Goal: Task Accomplishment & Management: Manage account settings

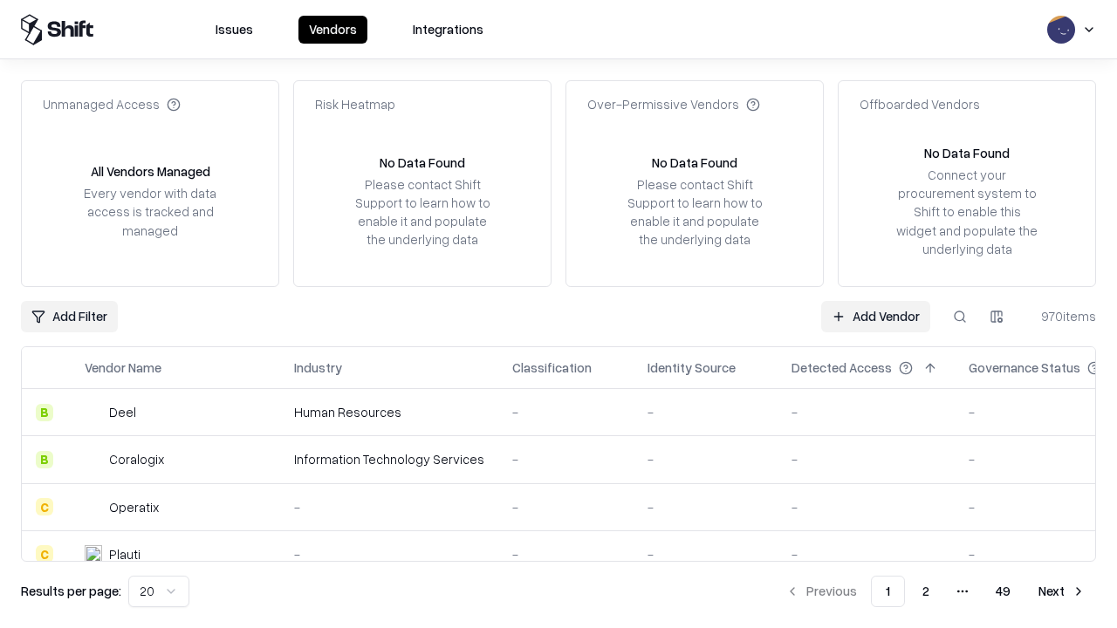
click at [875, 316] on link "Add Vendor" at bounding box center [875, 316] width 109 height 31
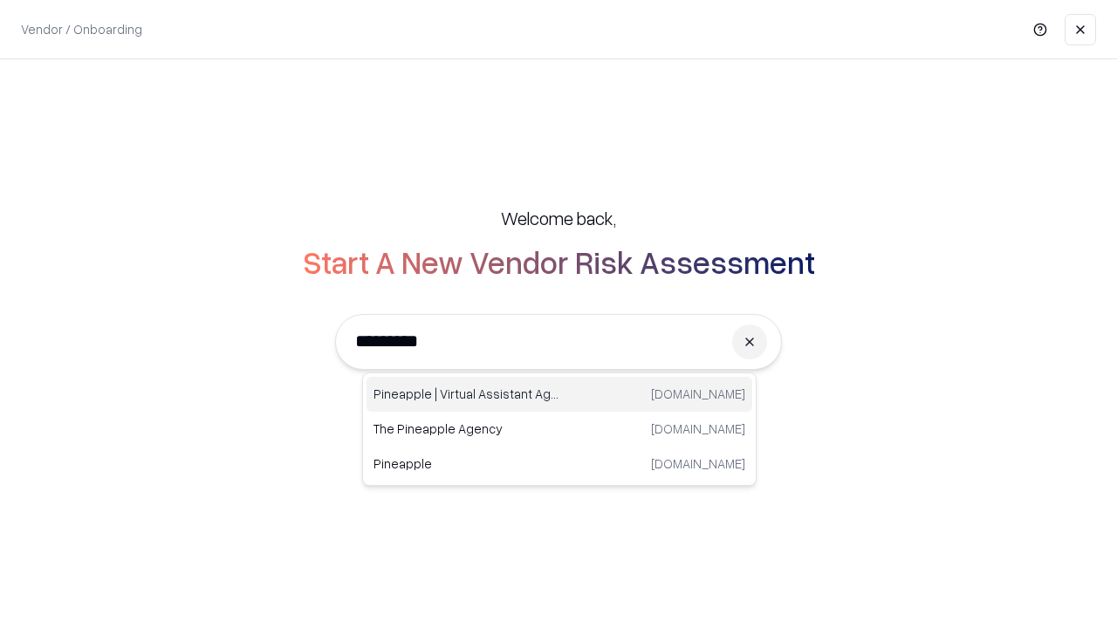
click at [559, 394] on div "Pineapple | Virtual Assistant Agency [DOMAIN_NAME]" at bounding box center [559, 394] width 386 height 35
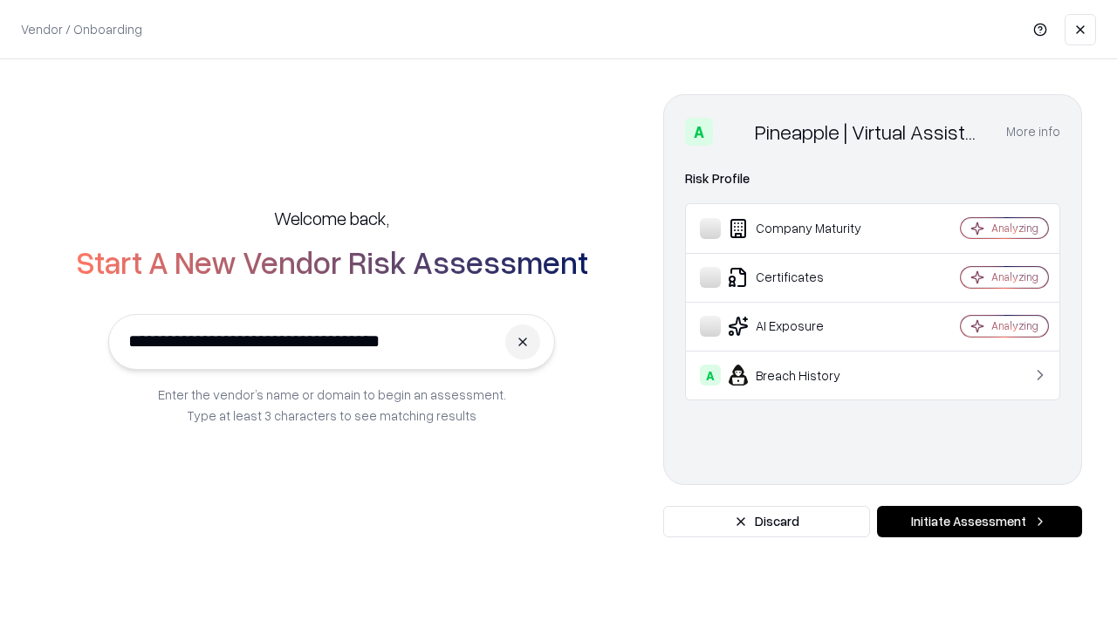
type input "**********"
click at [979, 522] on button "Initiate Assessment" at bounding box center [979, 521] width 205 height 31
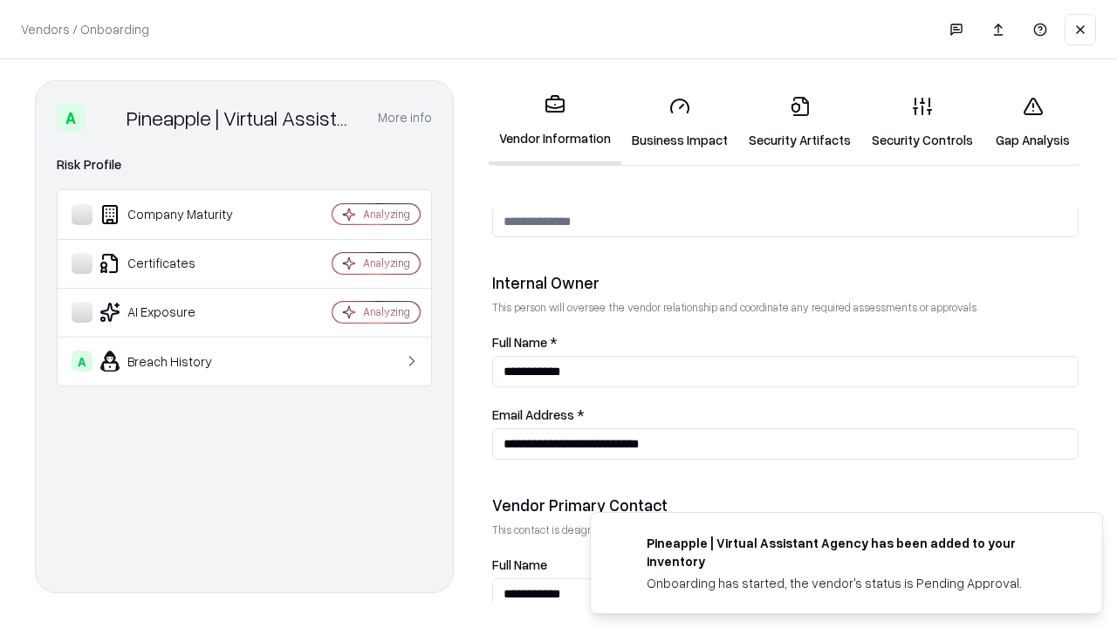
scroll to position [904, 0]
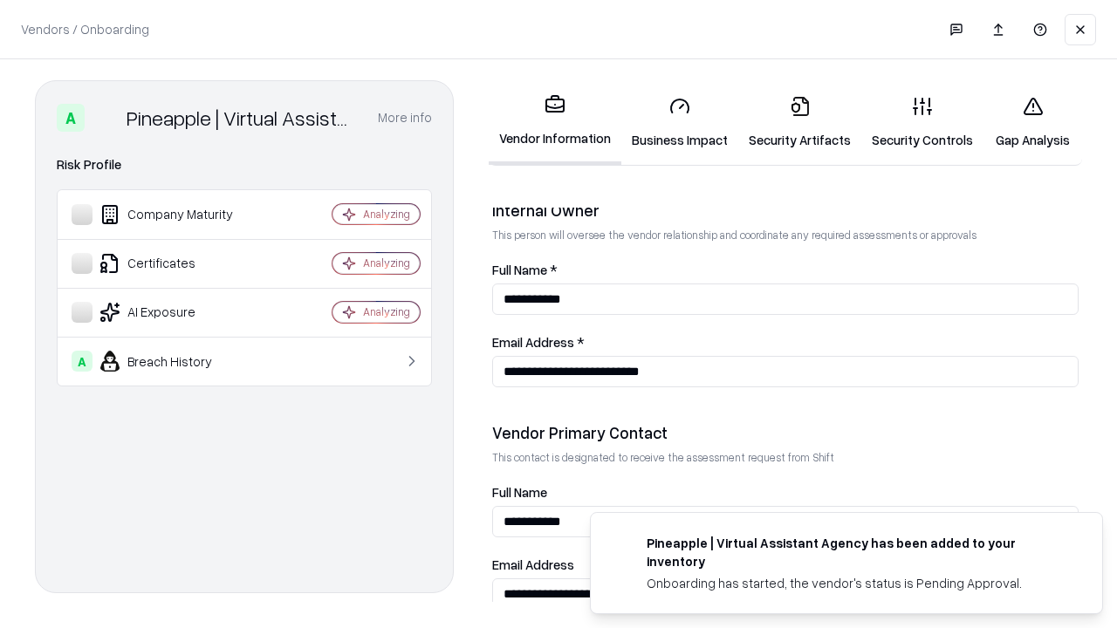
click at [799, 122] on link "Security Artifacts" at bounding box center [799, 122] width 123 height 81
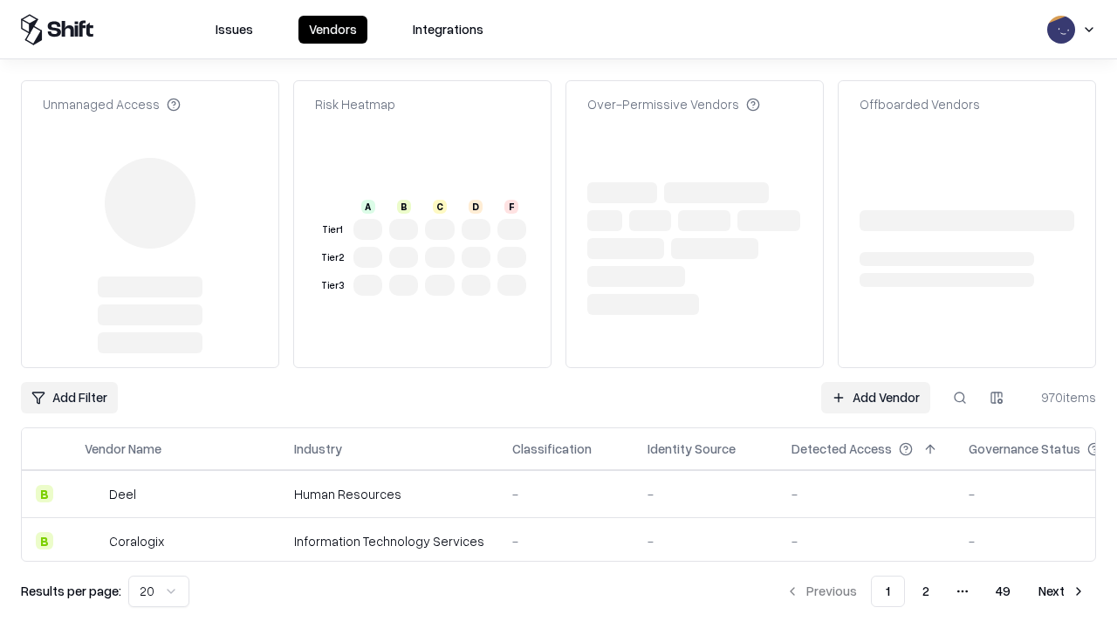
click at [875, 382] on link "Add Vendor" at bounding box center [875, 397] width 109 height 31
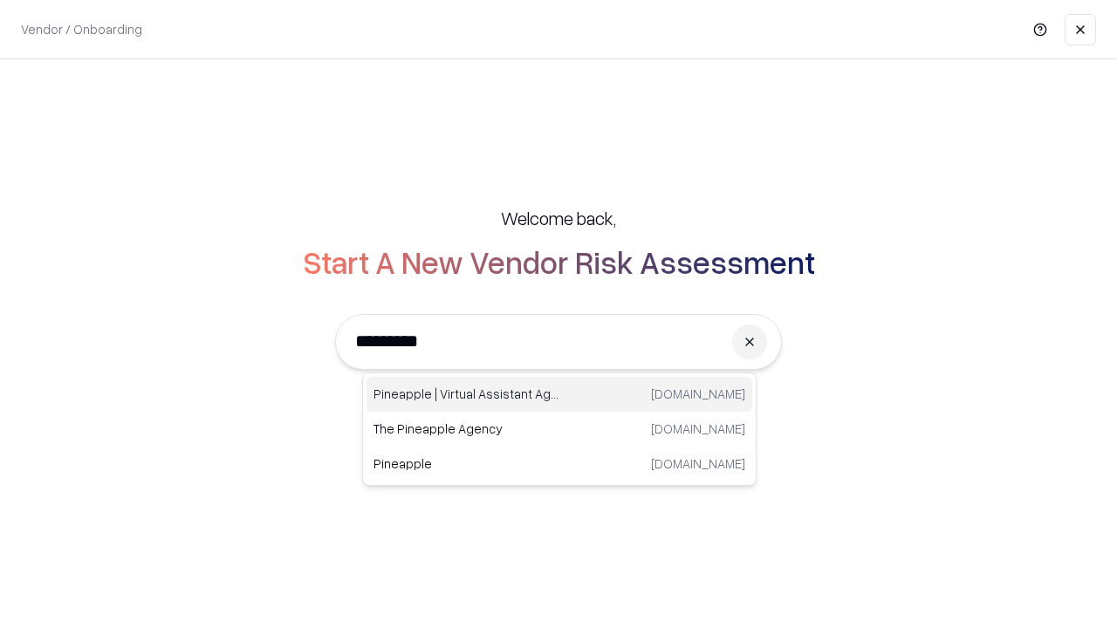
click at [559, 394] on div "Pineapple | Virtual Assistant Agency [DOMAIN_NAME]" at bounding box center [559, 394] width 386 height 35
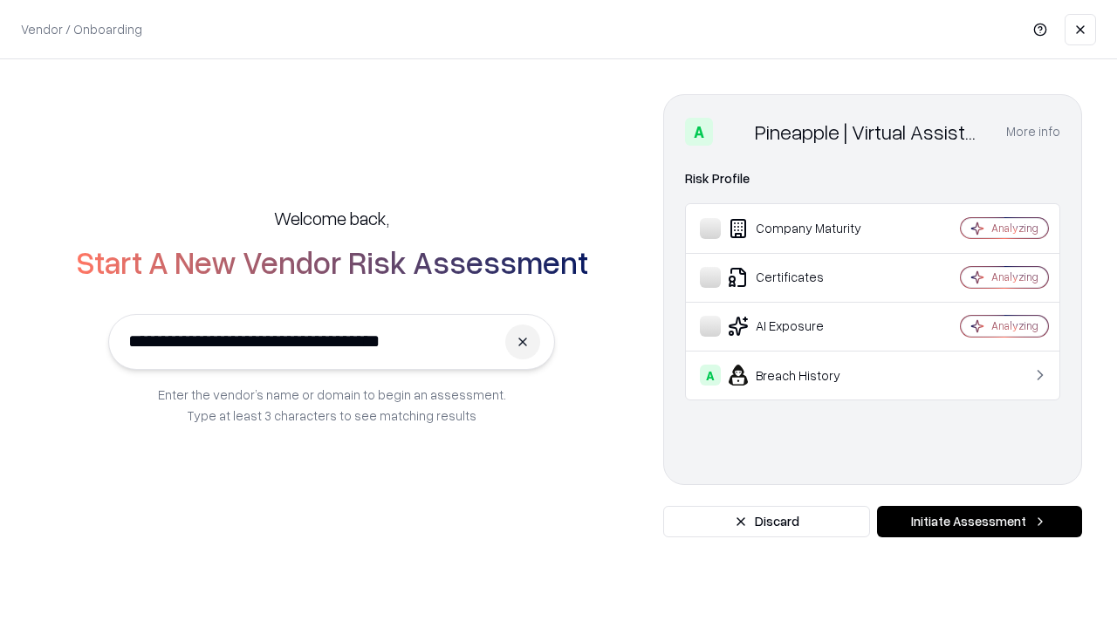
type input "**********"
click at [979, 522] on button "Initiate Assessment" at bounding box center [979, 521] width 205 height 31
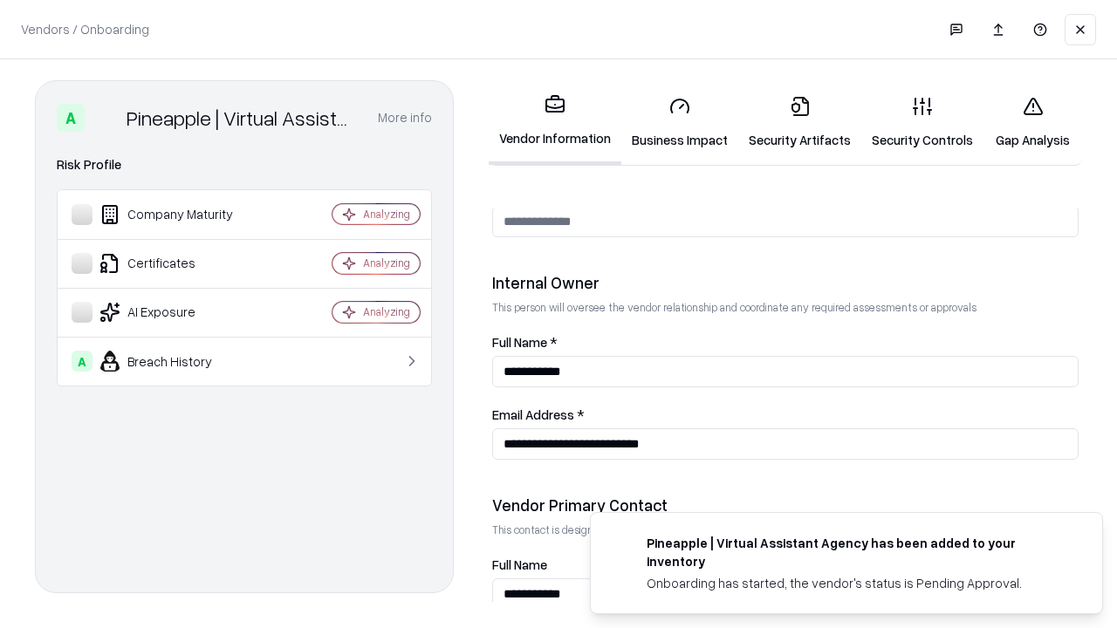
scroll to position [904, 0]
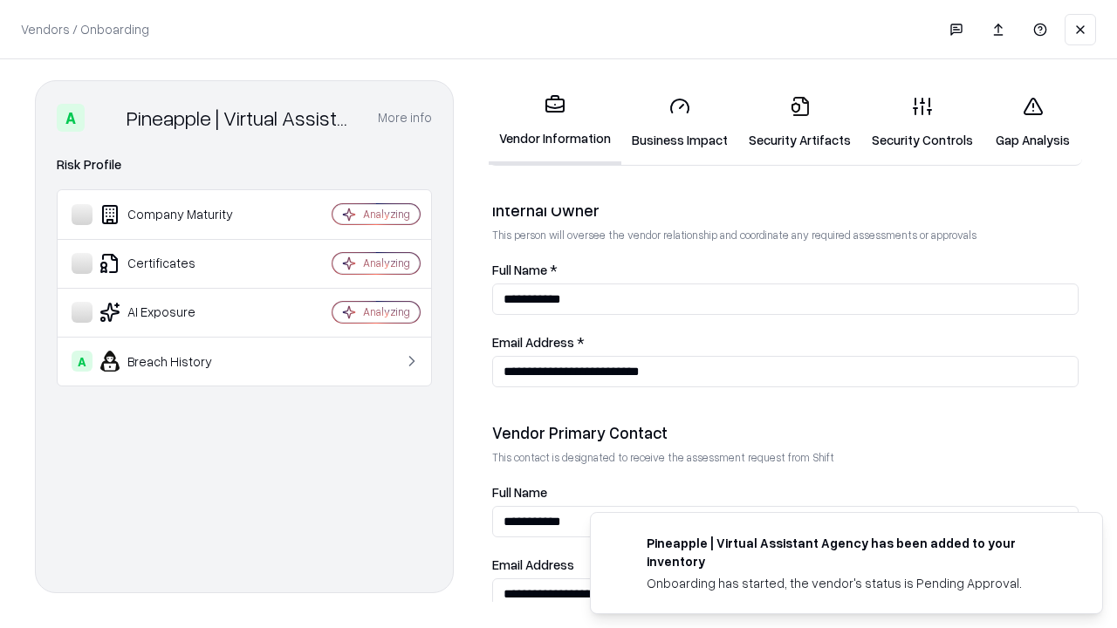
click at [1032, 122] on link "Gap Analysis" at bounding box center [1032, 122] width 99 height 81
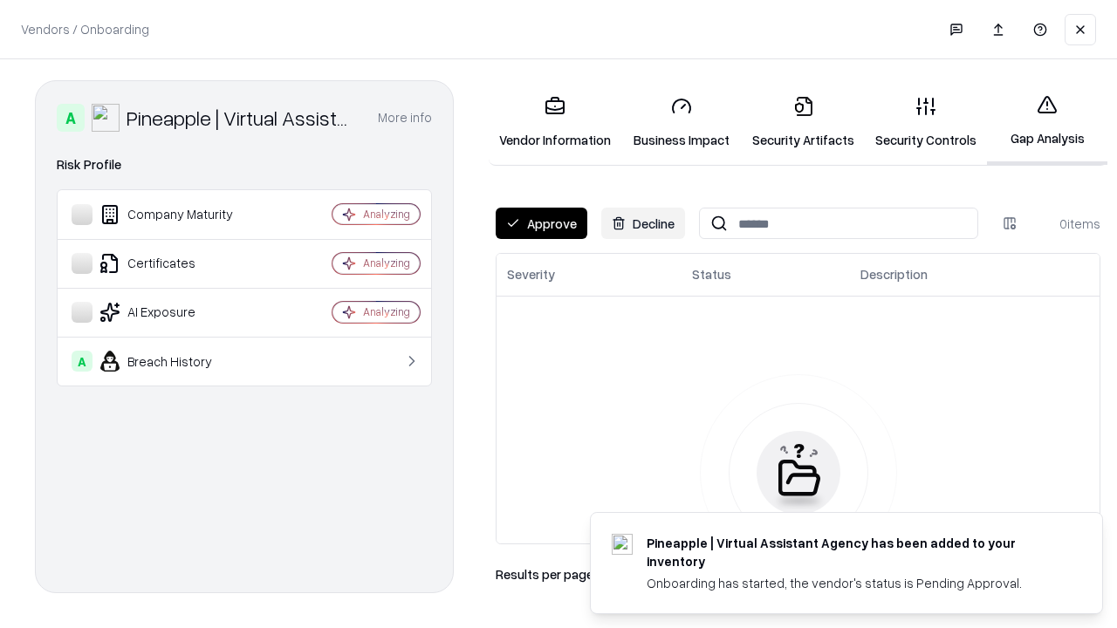
click at [541, 223] on button "Approve" at bounding box center [541, 223] width 92 height 31
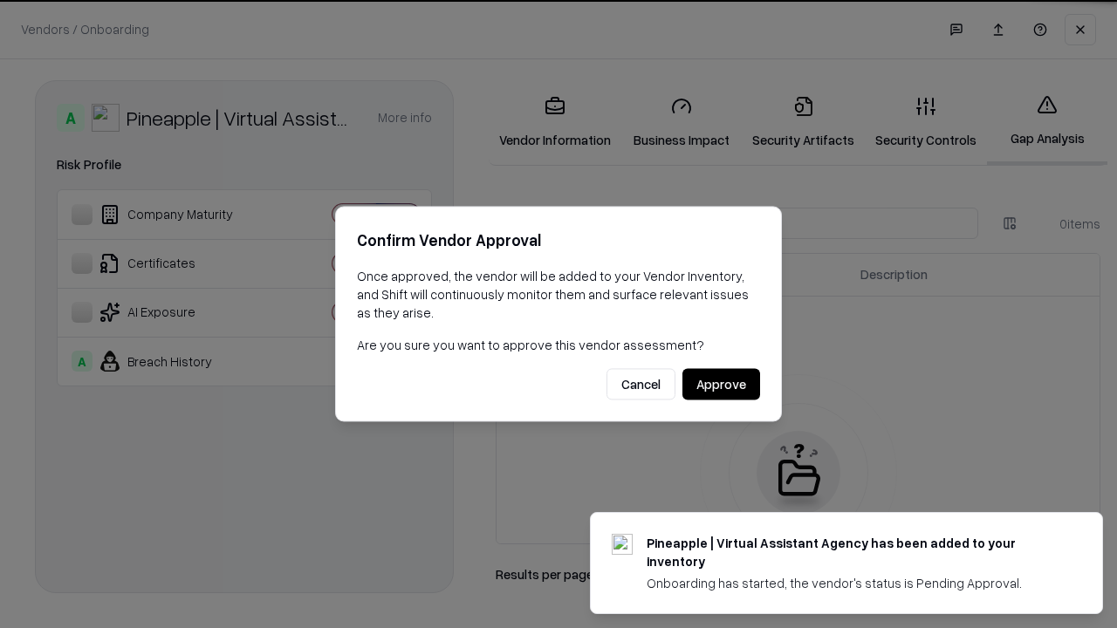
click at [721, 384] on button "Approve" at bounding box center [721, 384] width 78 height 31
